Goal: Transaction & Acquisition: Purchase product/service

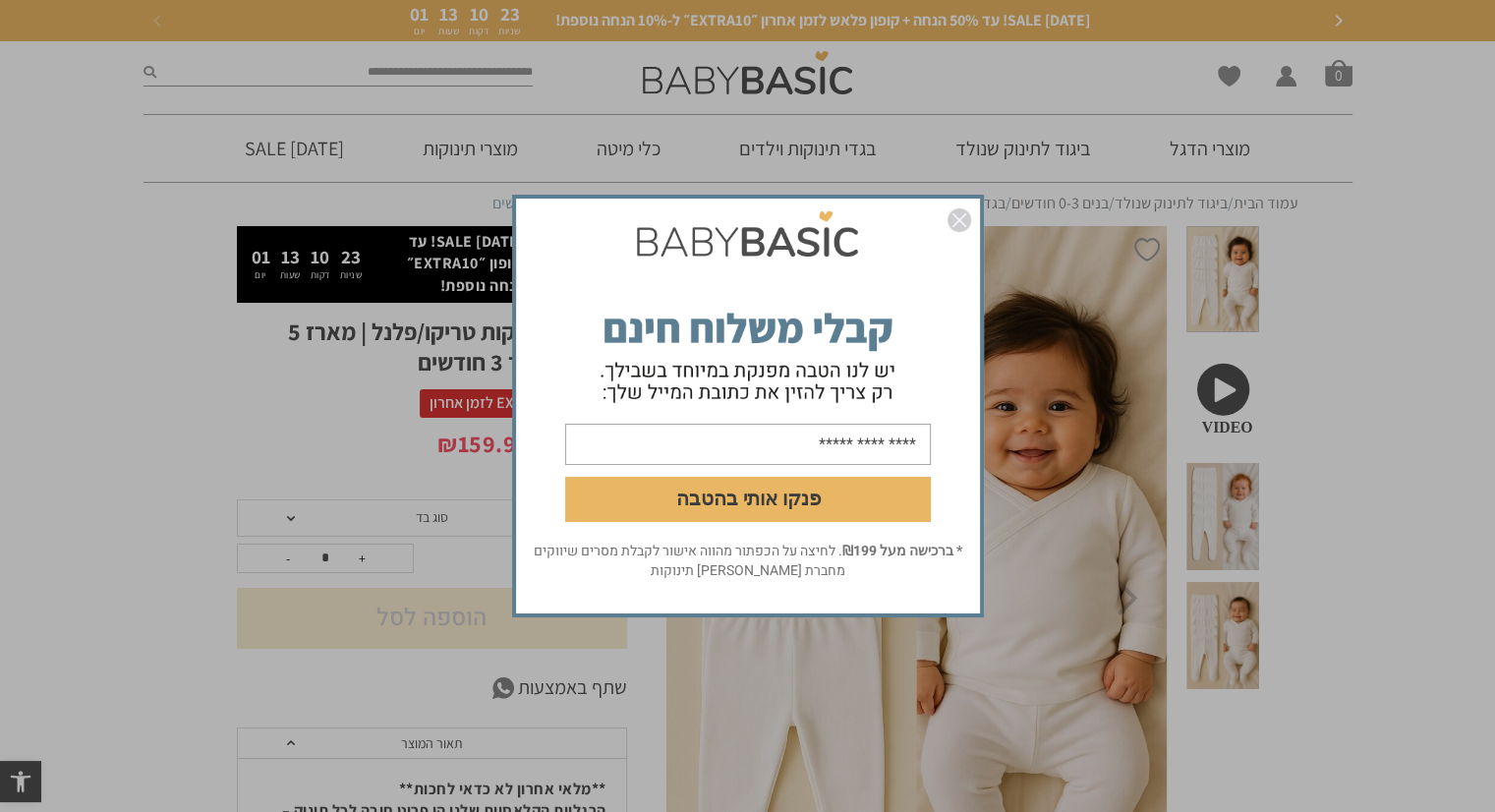
click at [960, 218] on img "סגור" at bounding box center [959, 220] width 24 height 24
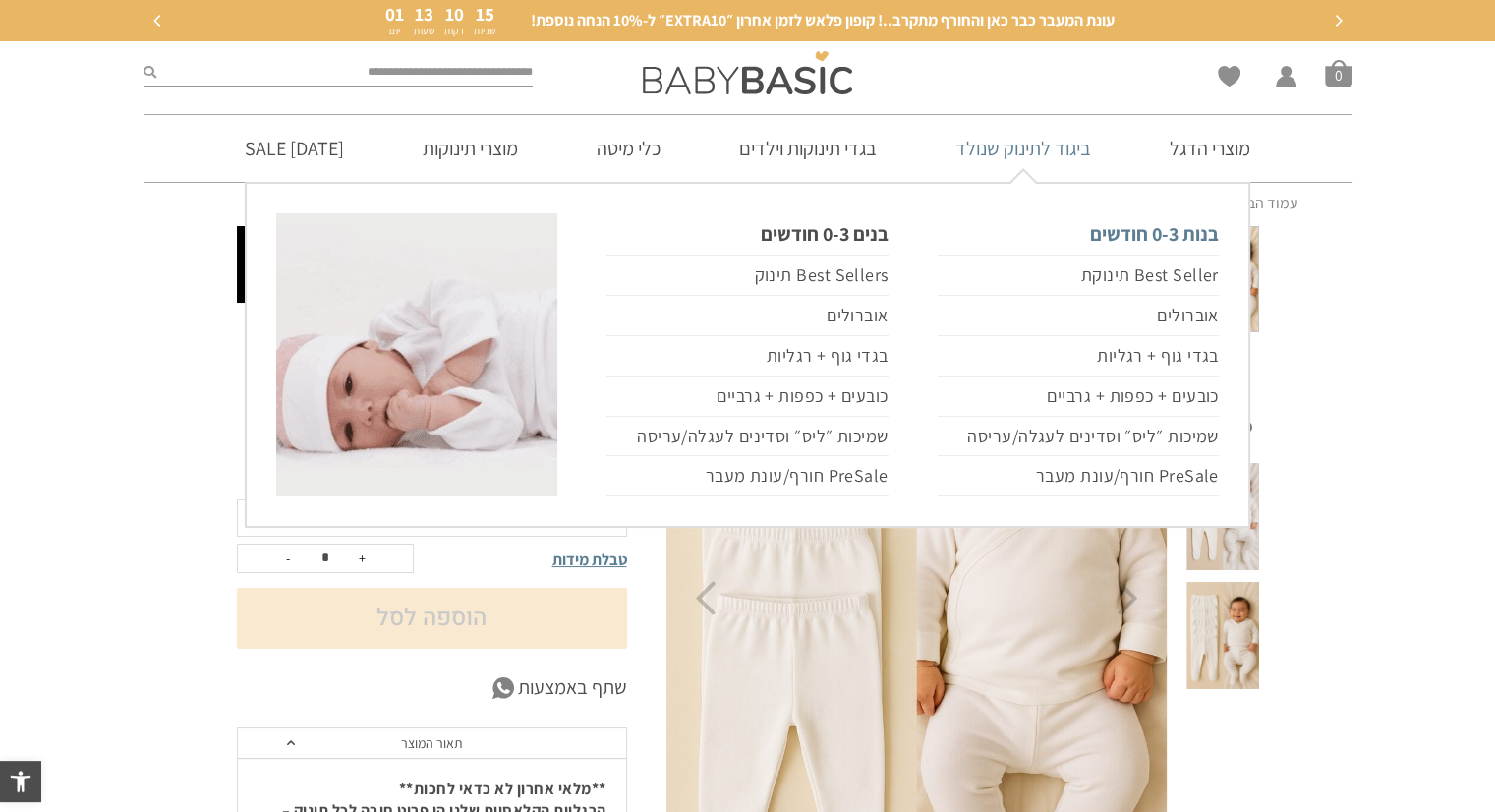
click at [1169, 238] on link "בנות 0-3 חודשים" at bounding box center [1077, 234] width 281 height 41
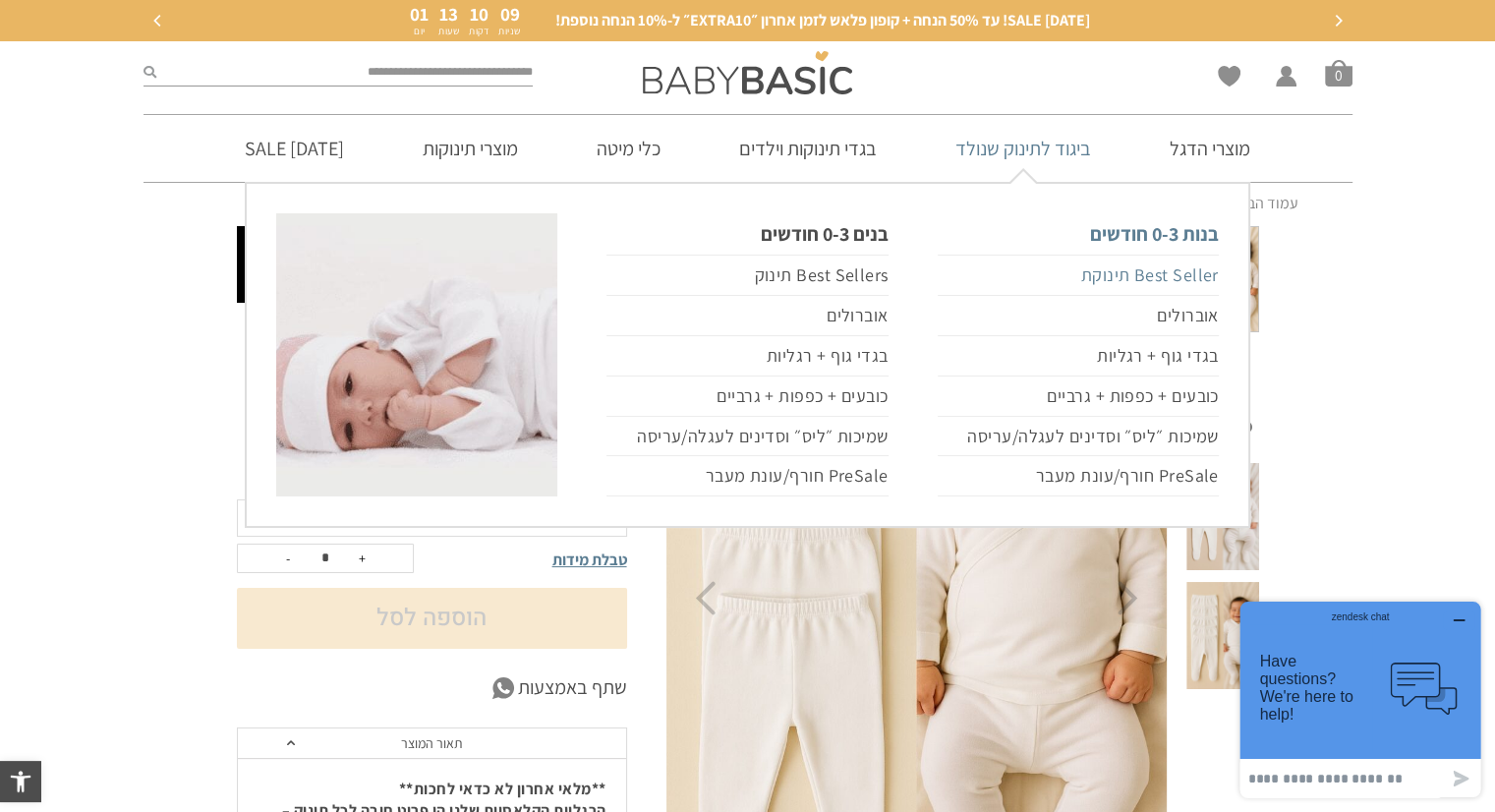
click at [1155, 275] on link "Best Seller תינוקת" at bounding box center [1077, 276] width 281 height 41
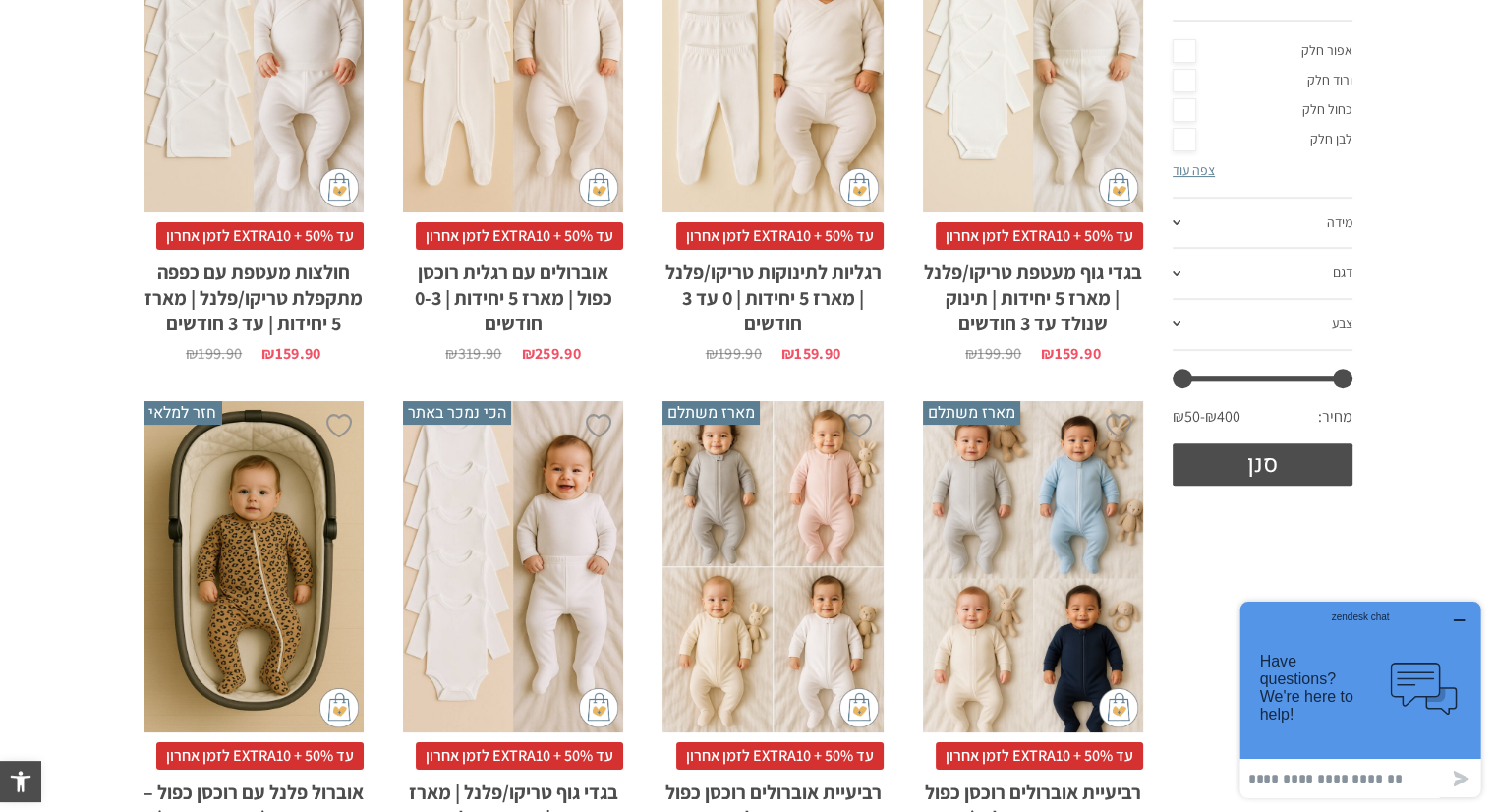
scroll to position [688, 0]
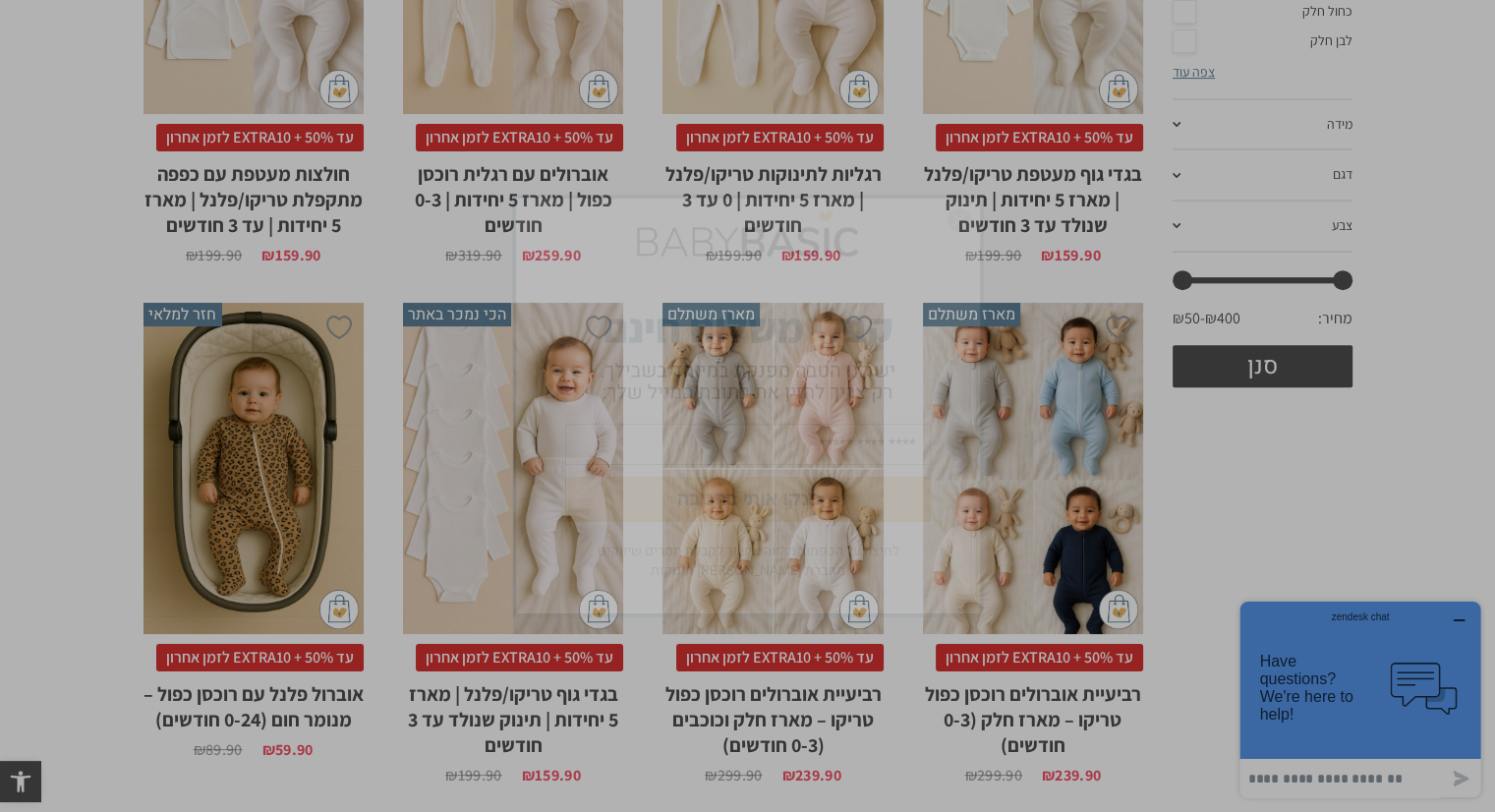
click at [964, 221] on img "סגור" at bounding box center [959, 220] width 24 height 24
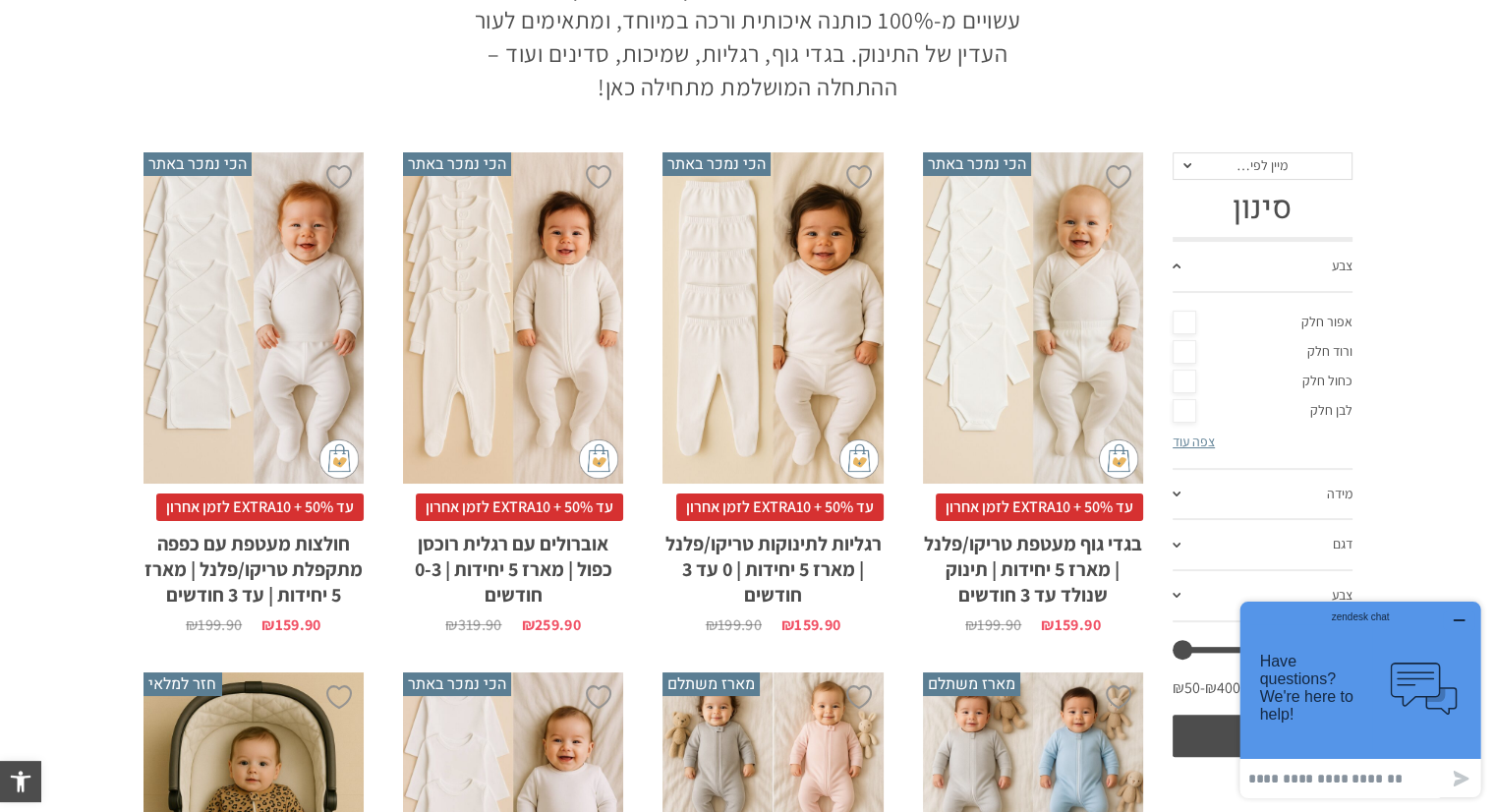
scroll to position [294, 0]
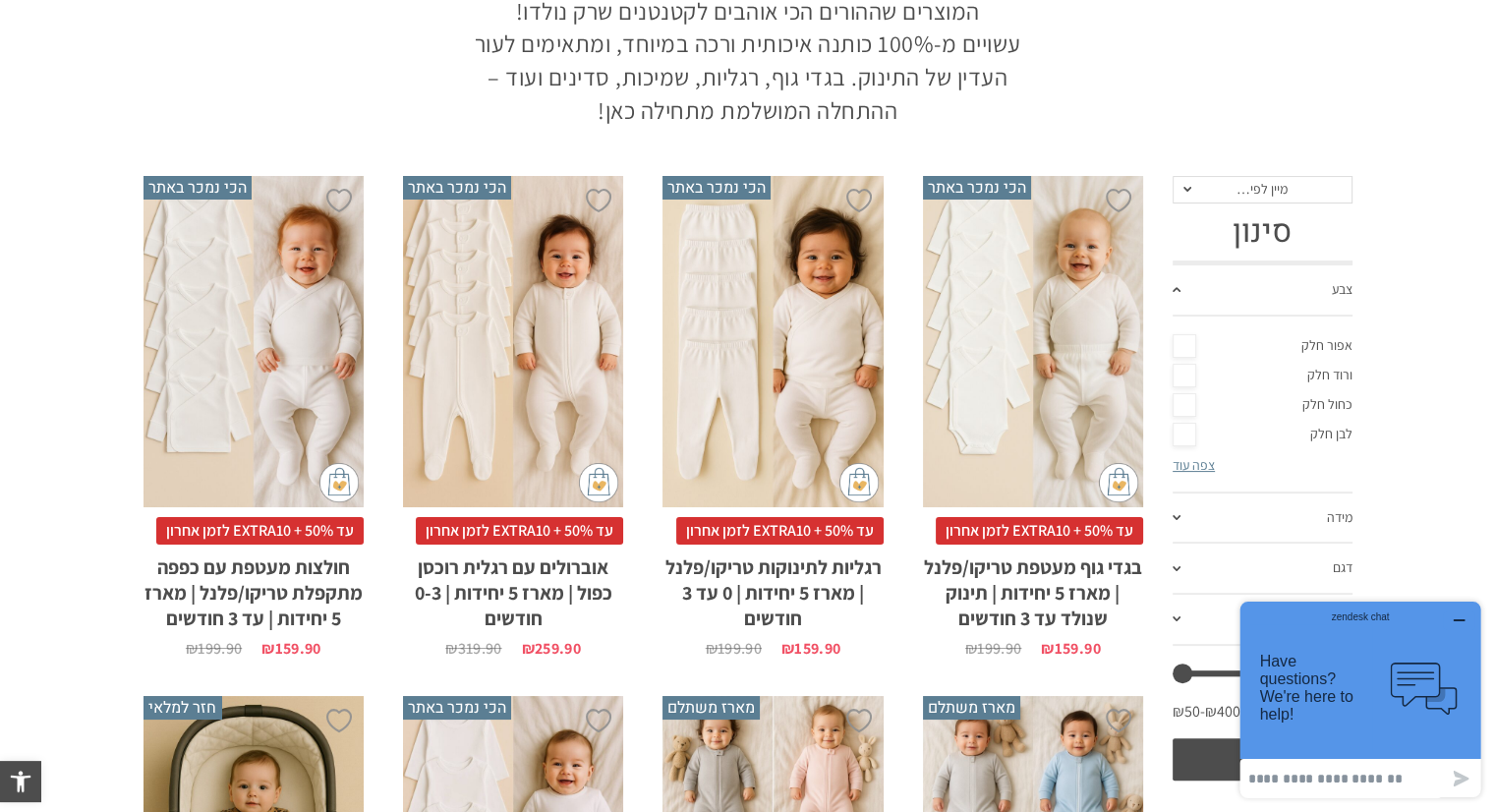
click at [813, 307] on div "x בחירת סוג בד טריקו (עונת מעבר/קיץ) פלנל (חורף)" at bounding box center [773, 342] width 221 height 331
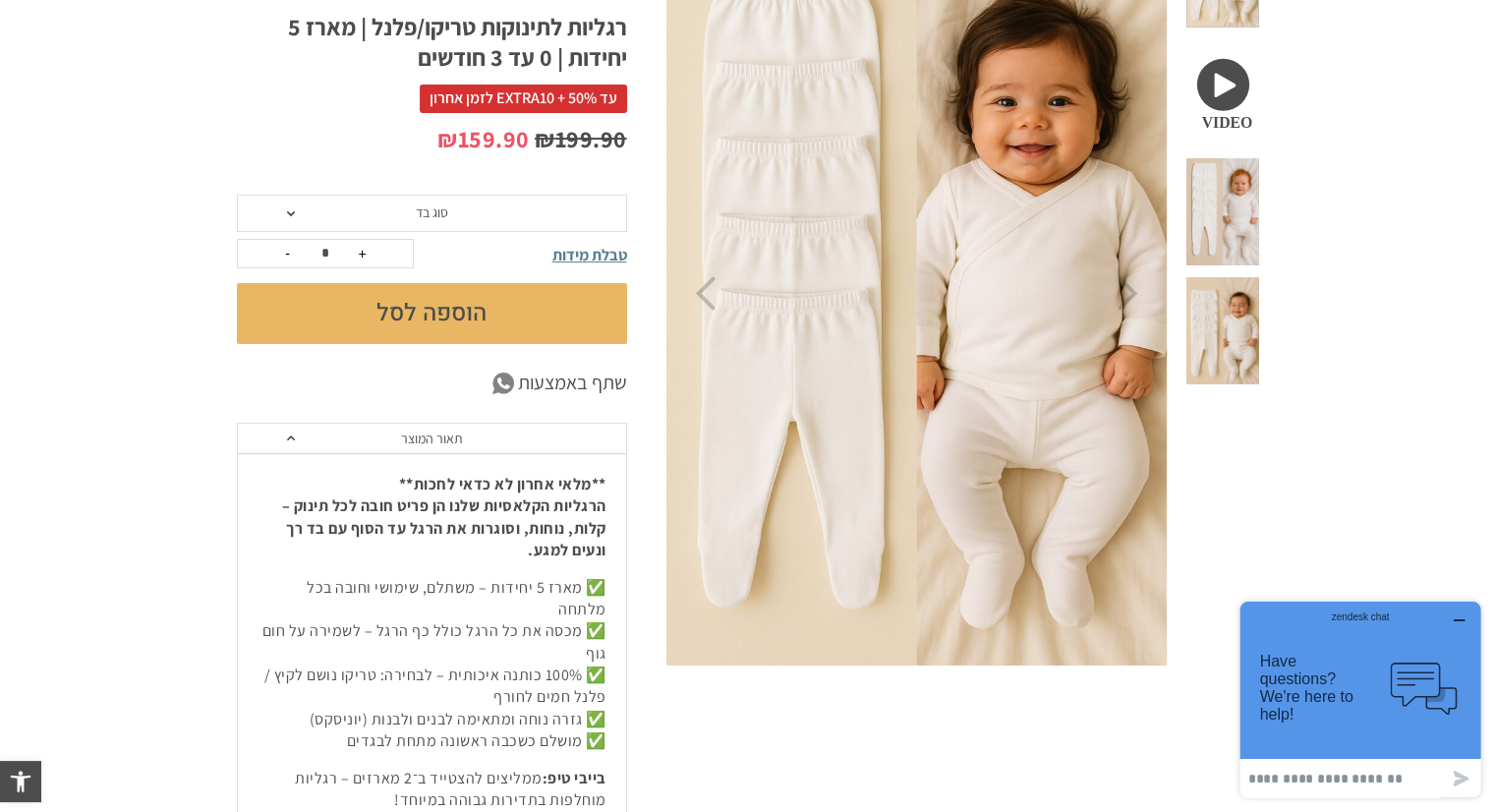
scroll to position [98, 0]
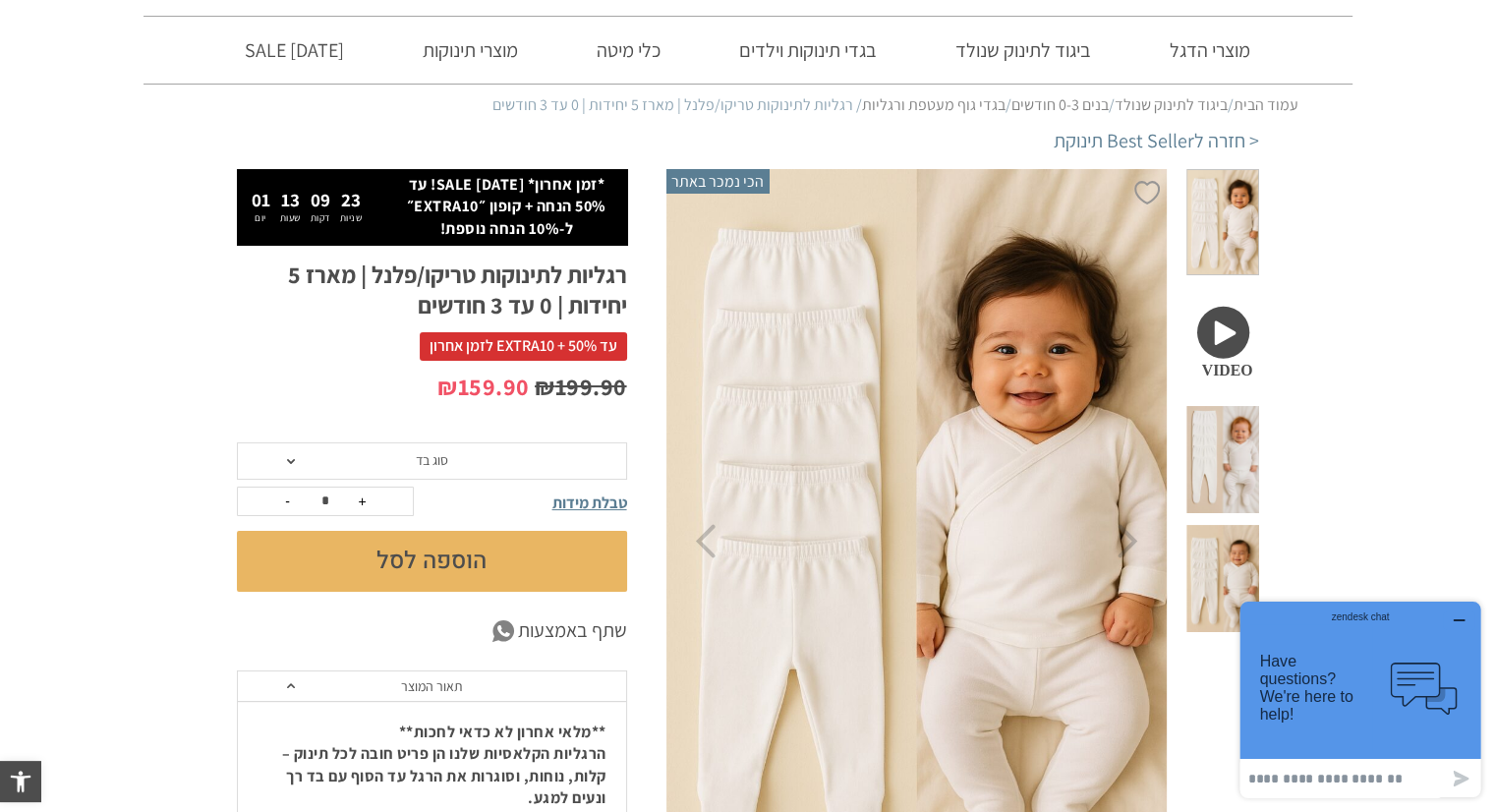
click at [1247, 409] on span at bounding box center [1222, 459] width 72 height 107
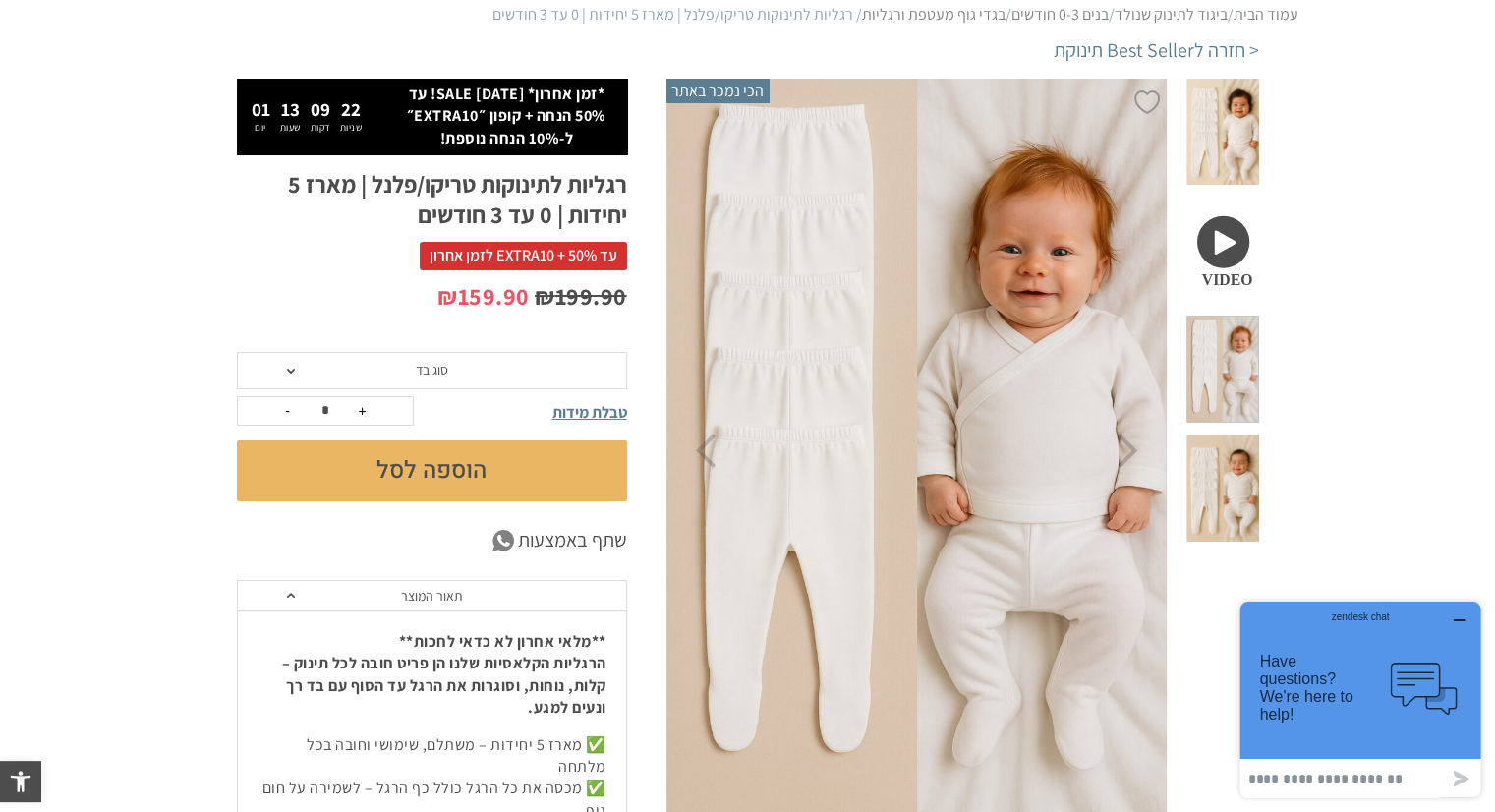
scroll to position [294, 0]
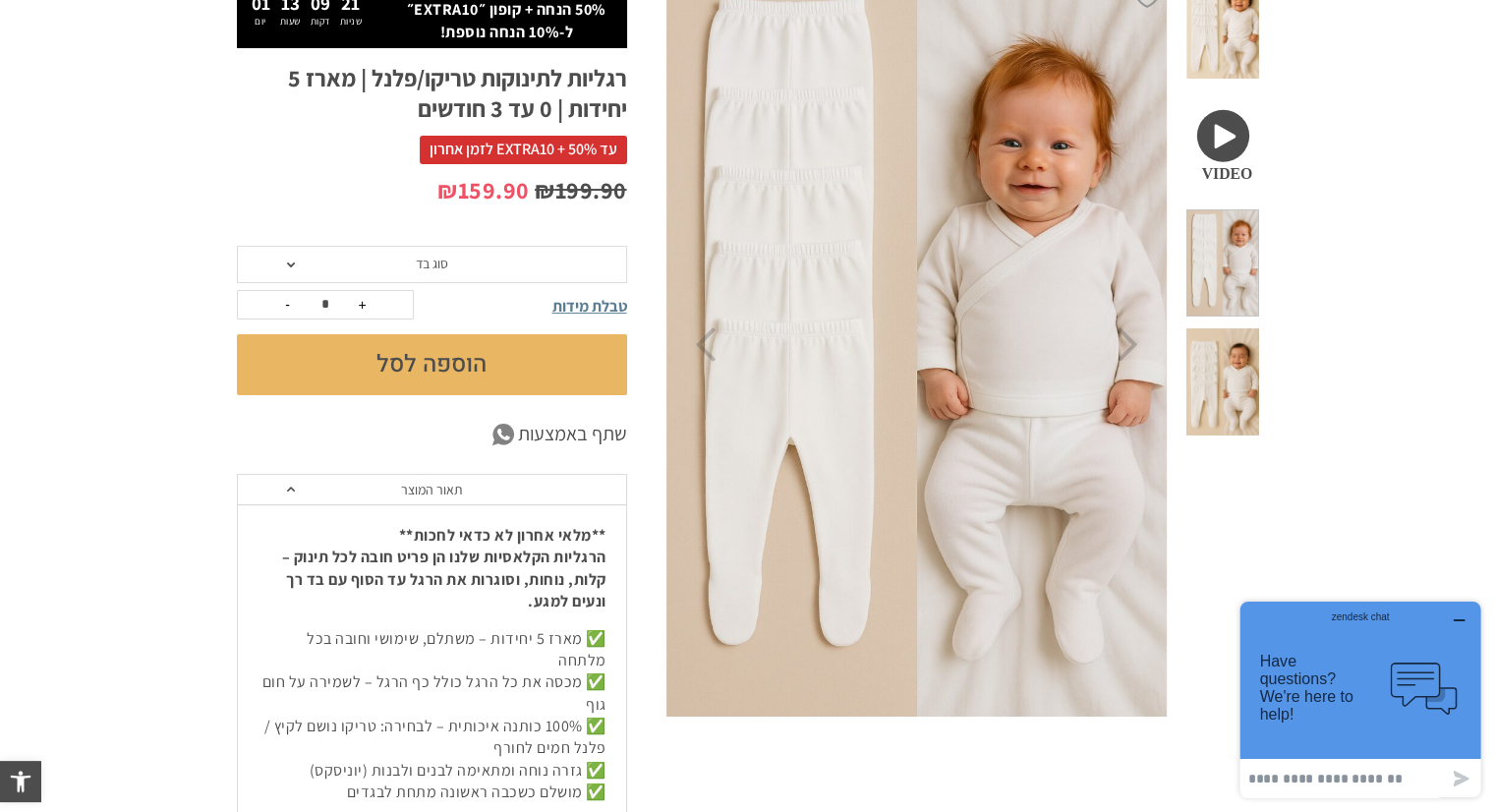
click at [1235, 328] on span at bounding box center [1222, 381] width 72 height 107
